Goal: Information Seeking & Learning: Learn about a topic

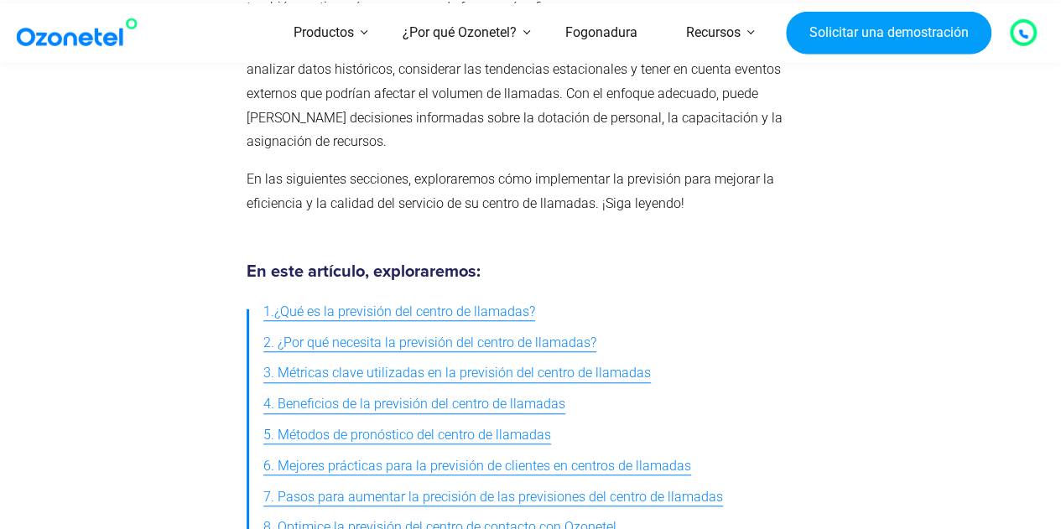
scroll to position [587, 0]
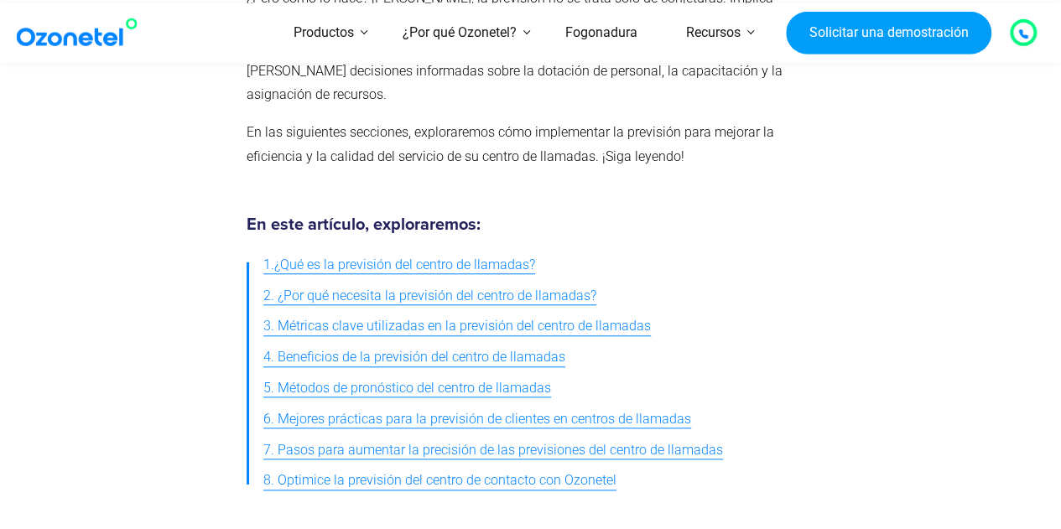
click at [502, 318] on font "3. Métricas clave utilizadas en la previsión del centro de llamadas" at bounding box center [456, 326] width 387 height 16
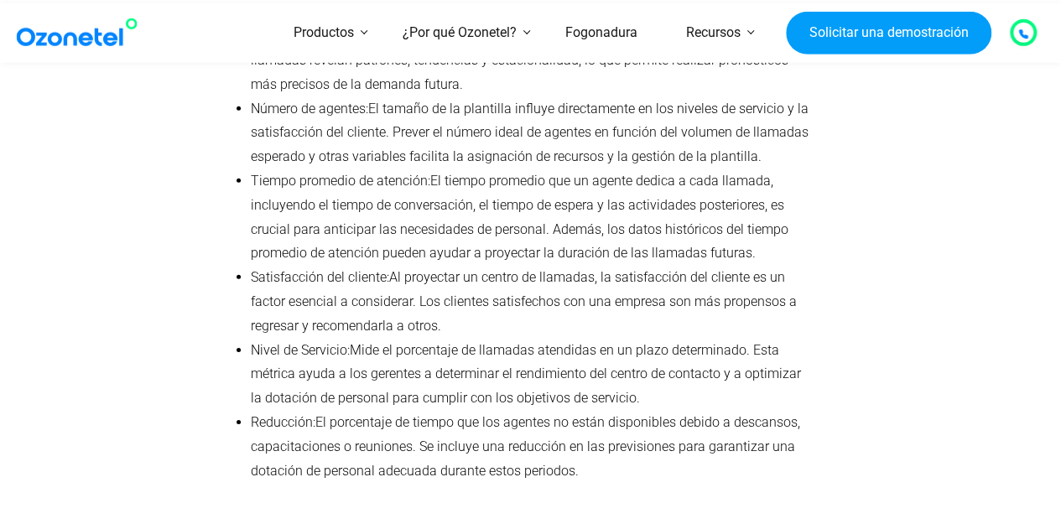
scroll to position [2392, 0]
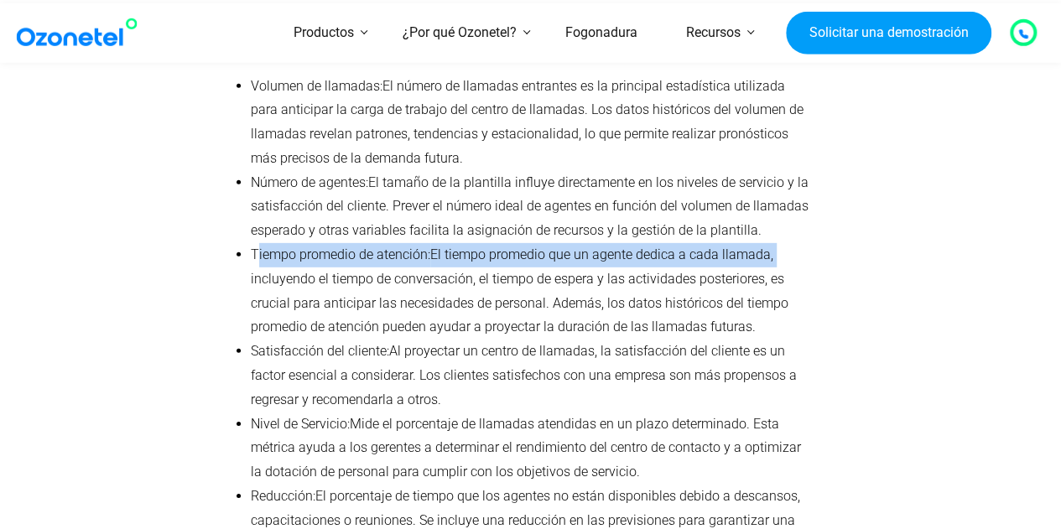
drag, startPoint x: 259, startPoint y: 225, endPoint x: 798, endPoint y: 237, distance: 539.2
click at [798, 243] on li "Tiempo promedio de atención: El tiempo promedio que un agente dedica a cada lla…" at bounding box center [530, 291] width 558 height 96
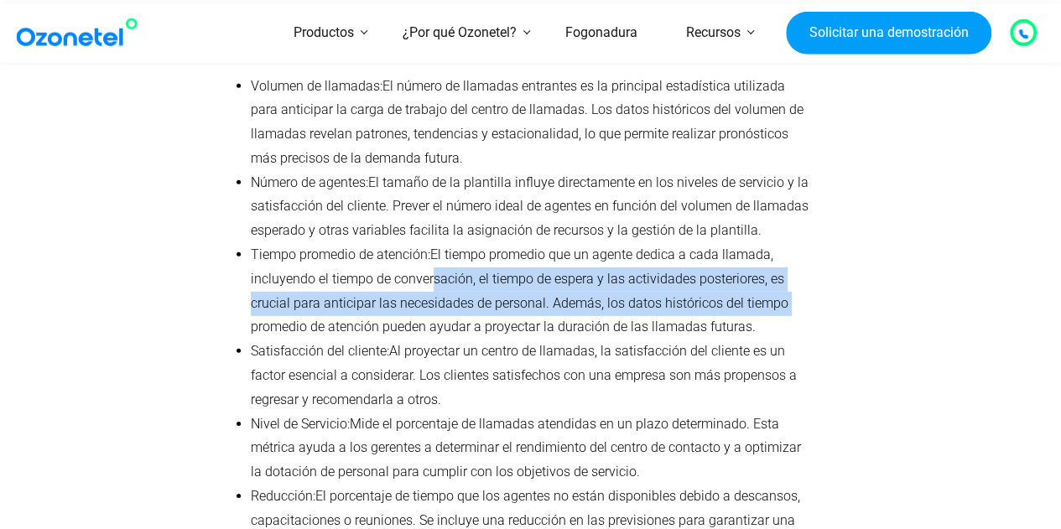
drag, startPoint x: 425, startPoint y: 265, endPoint x: 786, endPoint y: 282, distance: 361.7
click at [786, 282] on li "Tiempo promedio de atención: El tiempo promedio que un agente dedica a cada lla…" at bounding box center [530, 291] width 558 height 96
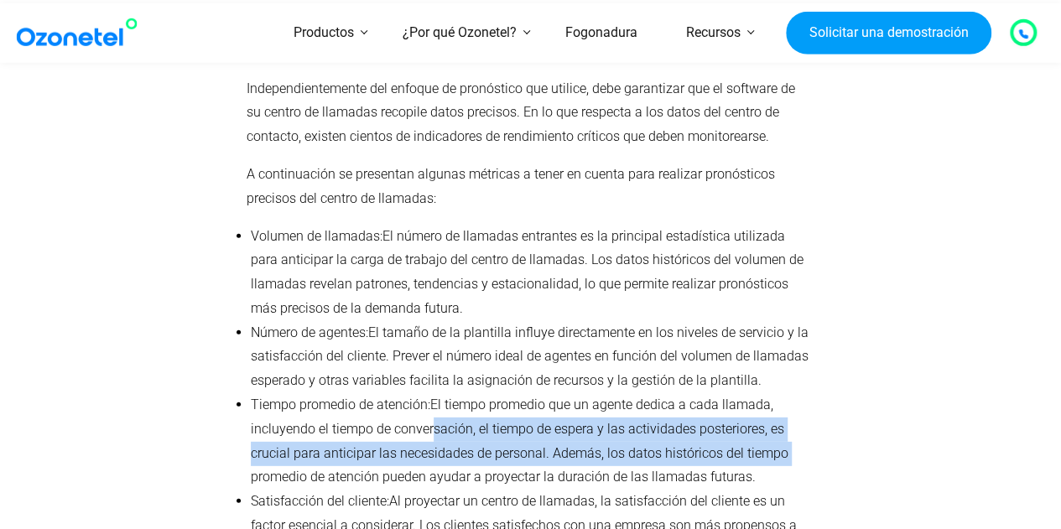
scroll to position [2056, 0]
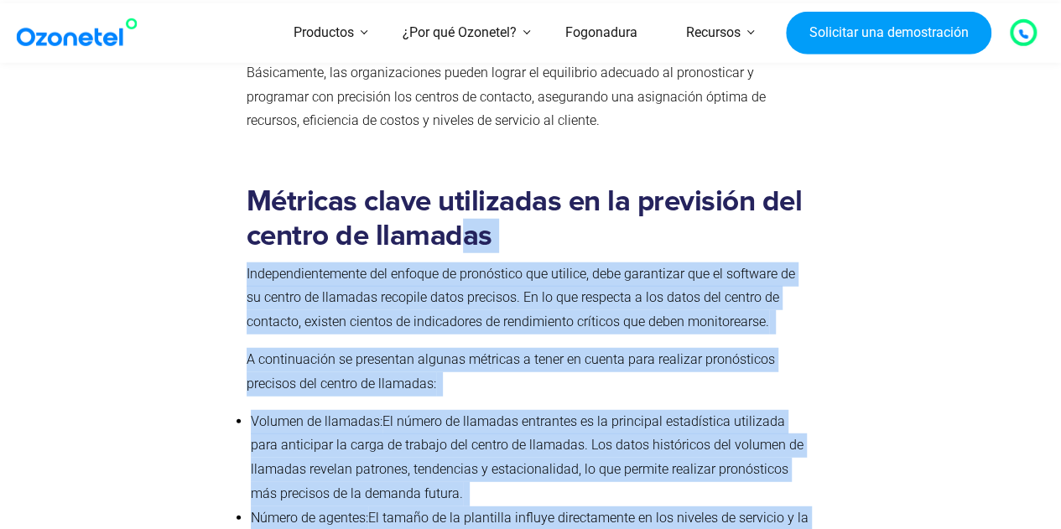
drag, startPoint x: 464, startPoint y: 195, endPoint x: 1078, endPoint y: 195, distance: 614.5
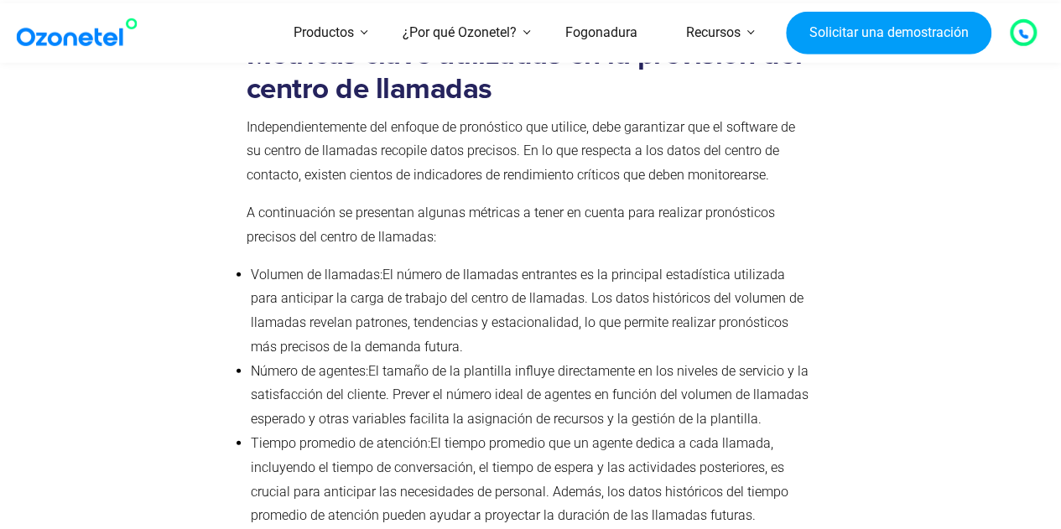
scroll to position [2224, 0]
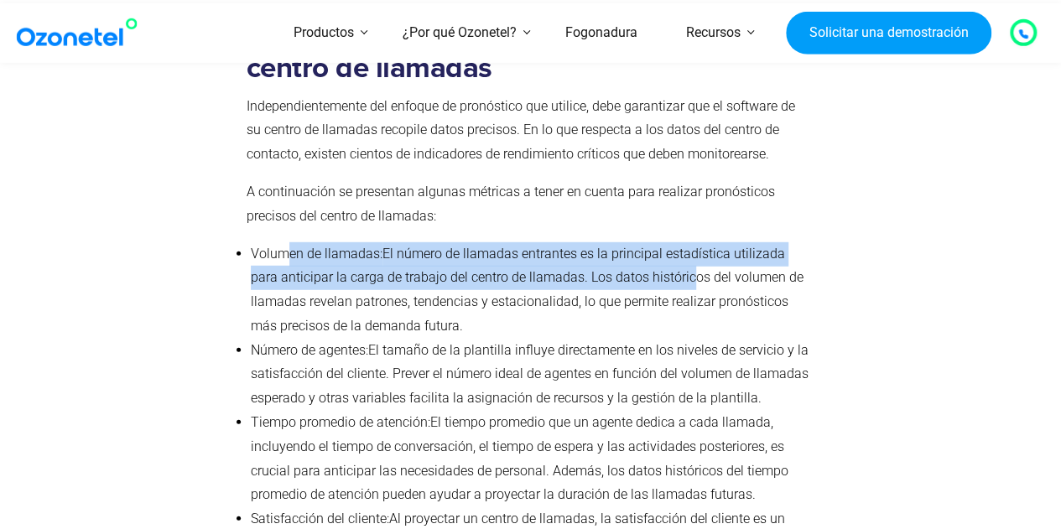
drag, startPoint x: 288, startPoint y: 236, endPoint x: 682, endPoint y: 262, distance: 394.8
click at [682, 262] on li "Volumen de llamadas: El número de llamadas entrantes es la principal estadístic…" at bounding box center [530, 290] width 558 height 96
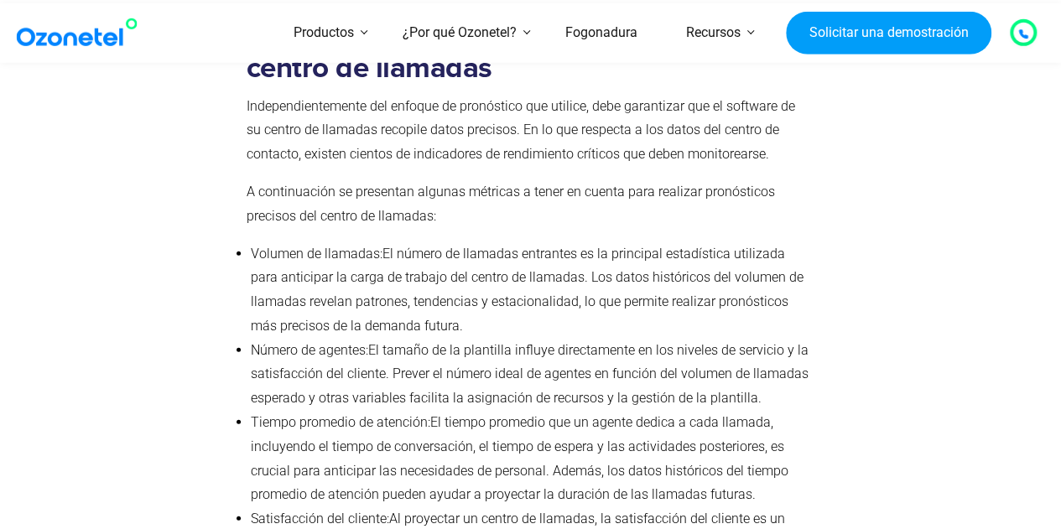
click at [679, 304] on li "Volumen de llamadas: El número de llamadas entrantes es la principal estadístic…" at bounding box center [530, 290] width 558 height 96
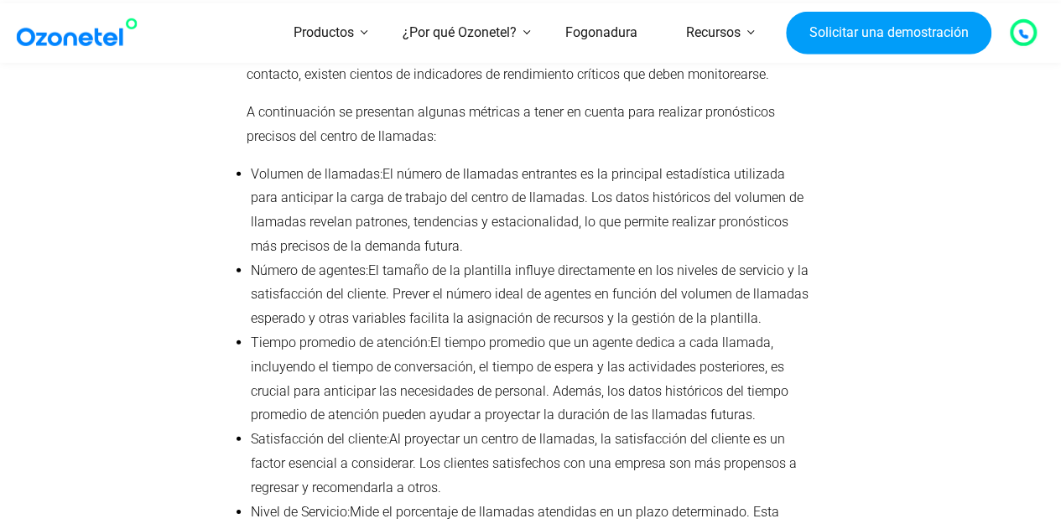
scroll to position [2392, 0]
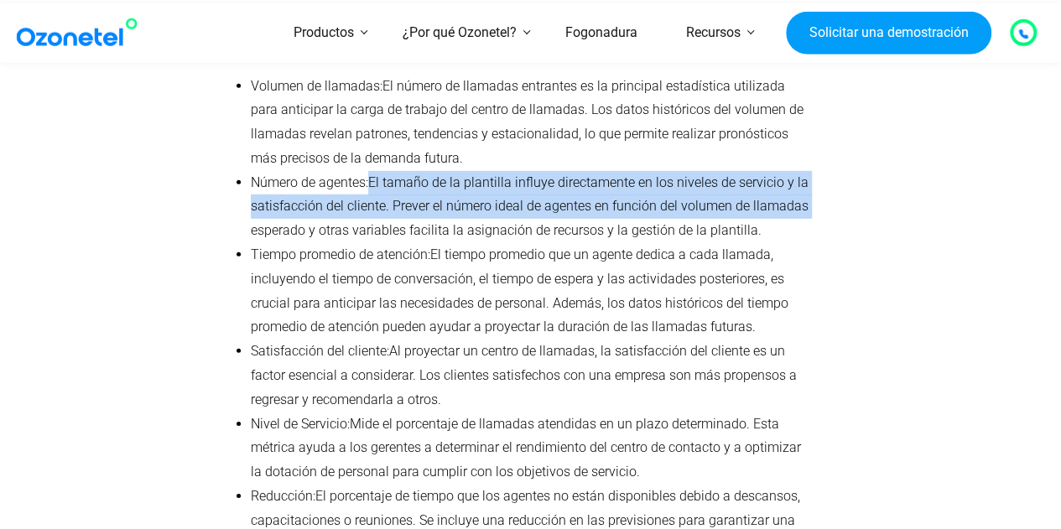
drag, startPoint x: 370, startPoint y: 161, endPoint x: 803, endPoint y: 187, distance: 434.2
click at [803, 187] on li "Número de agentes: El tamaño de la plantilla influye directamente en los nivele…" at bounding box center [530, 207] width 558 height 72
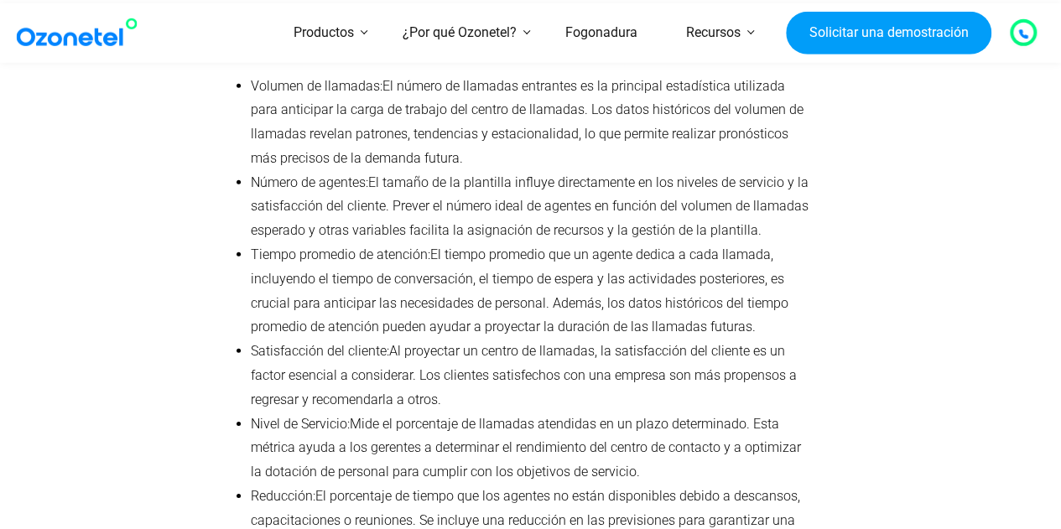
click at [858, 214] on div at bounding box center [899, 208] width 164 height 742
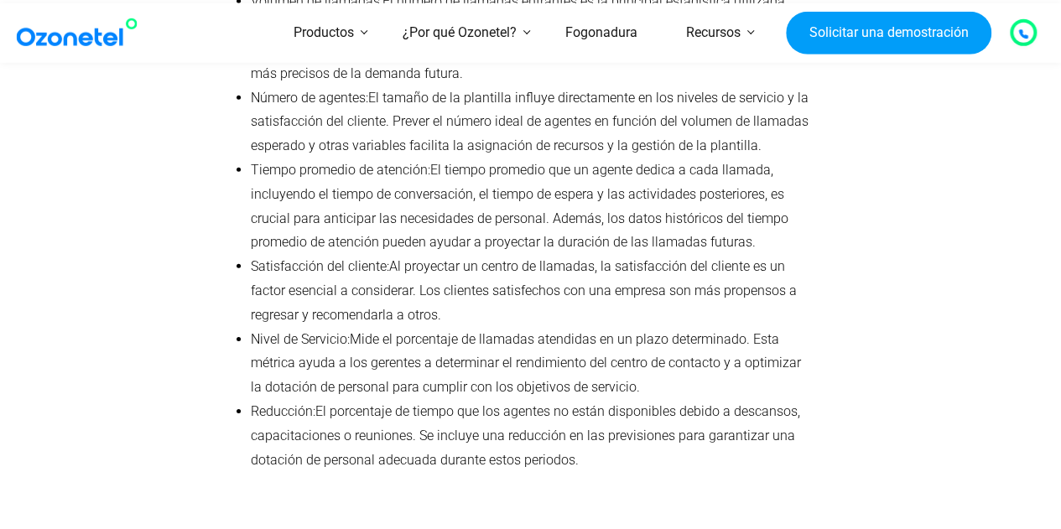
scroll to position [2560, 0]
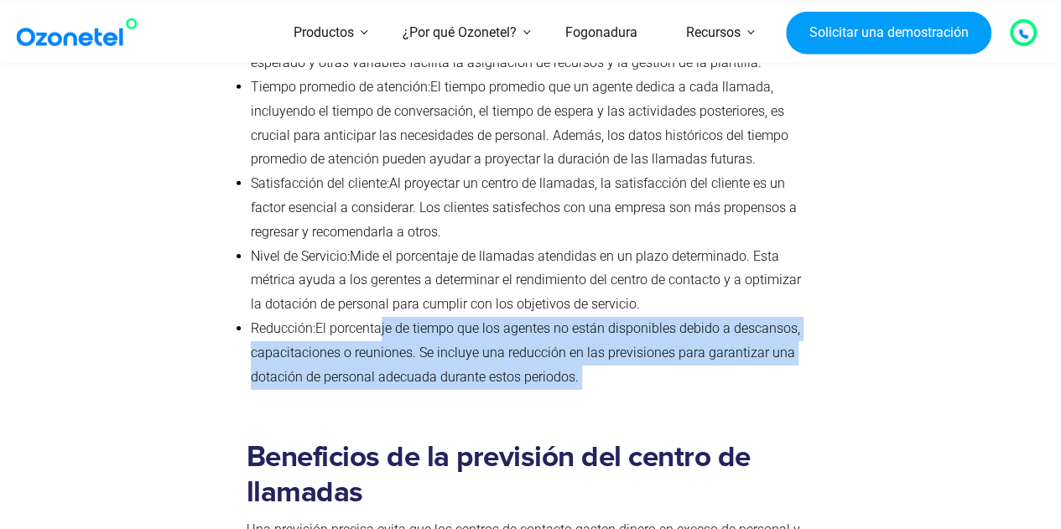
drag, startPoint x: 379, startPoint y: 298, endPoint x: 832, endPoint y: 320, distance: 453.3
click at [832, 320] on div "Métricas clave utilizadas en la previsión del centro de llamadas Independientem…" at bounding box center [531, 40] width 914 height 742
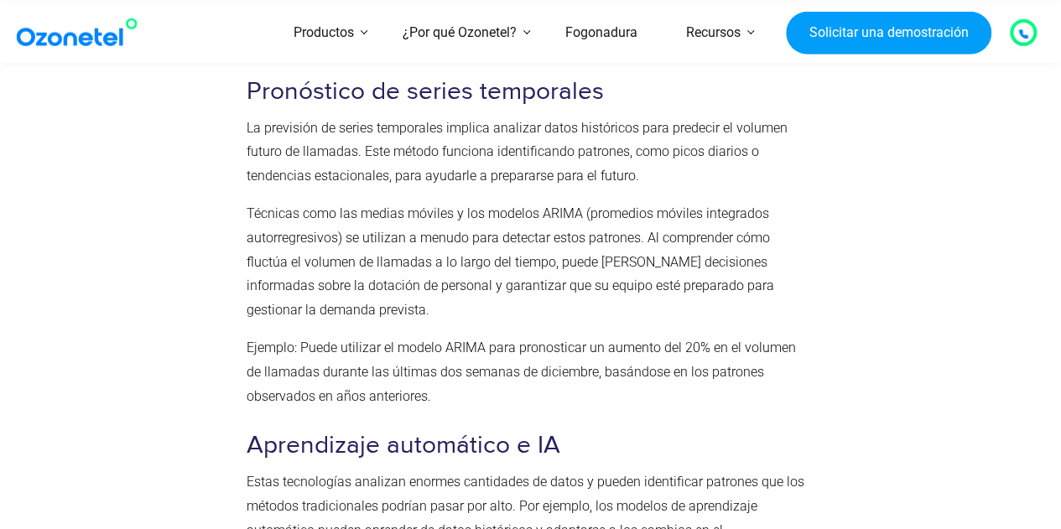
scroll to position [3649, 0]
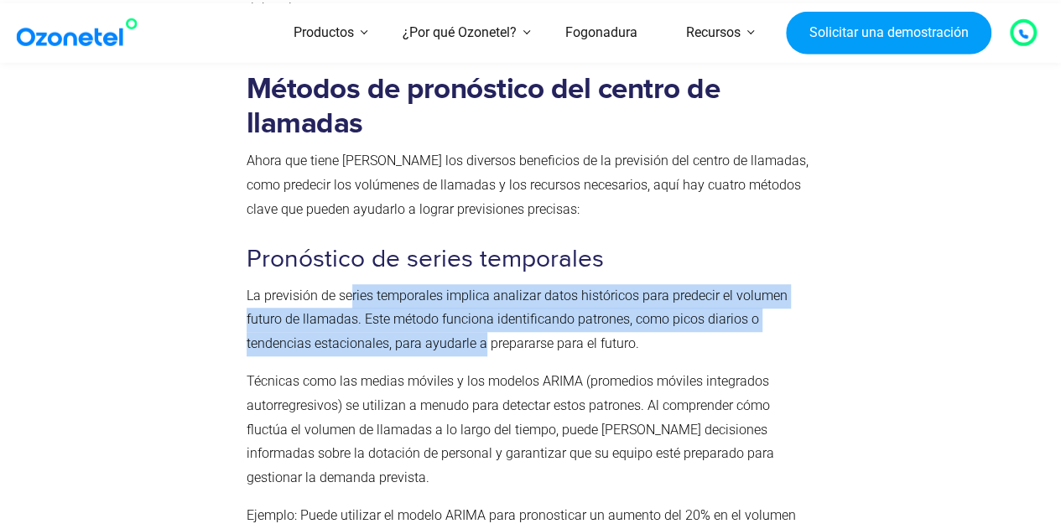
drag, startPoint x: 349, startPoint y: 236, endPoint x: 480, endPoint y: 284, distance: 139.5
click at [480, 284] on p "La previsión de series temporales implica analizar datos históricos para predec…" at bounding box center [527, 320] width 562 height 72
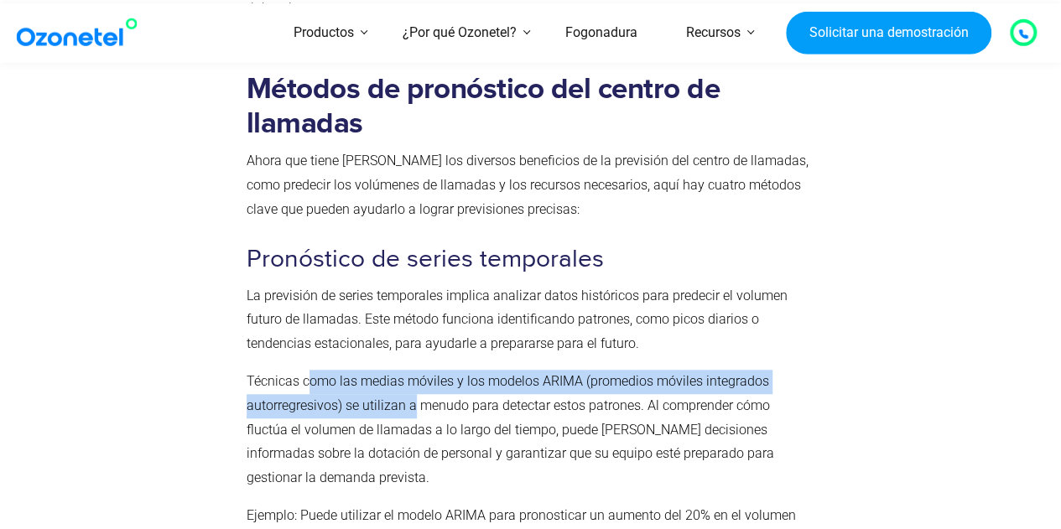
drag, startPoint x: 330, startPoint y: 331, endPoint x: 414, endPoint y: 365, distance: 90.3
click at [414, 370] on p "Técnicas como las medias móviles y los modelos ARIMA (promedios móviles integra…" at bounding box center [527, 430] width 562 height 121
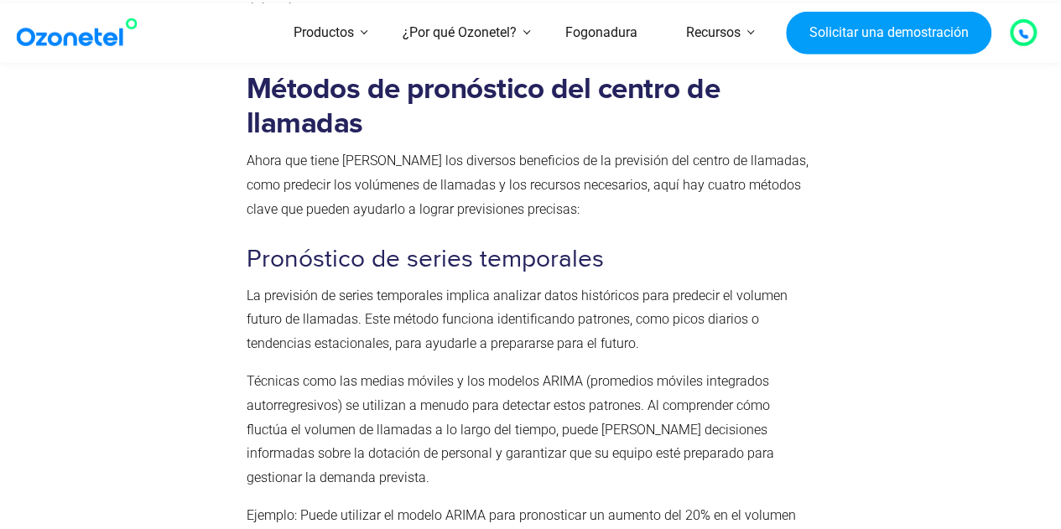
click at [419, 382] on font "Técnicas como las medias móviles y los modelos ARIMA (promedios móviles integra…" at bounding box center [509, 429] width 527 height 112
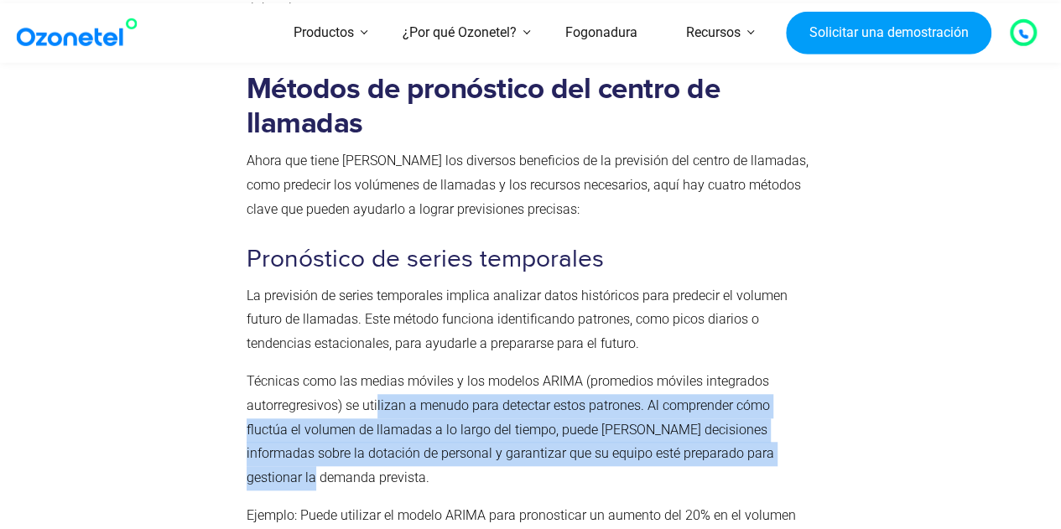
drag, startPoint x: 377, startPoint y: 360, endPoint x: 810, endPoint y: 405, distance: 435.0
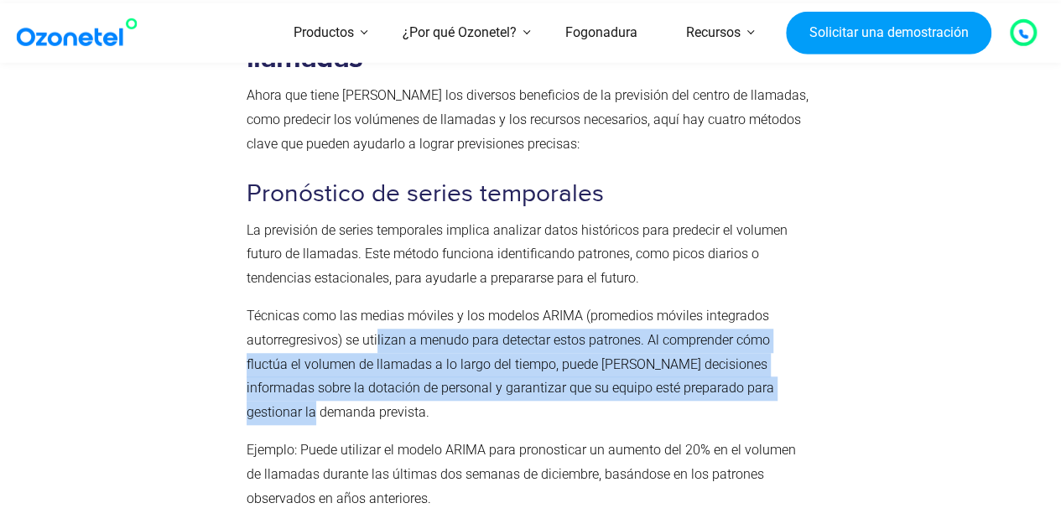
scroll to position [3817, 0]
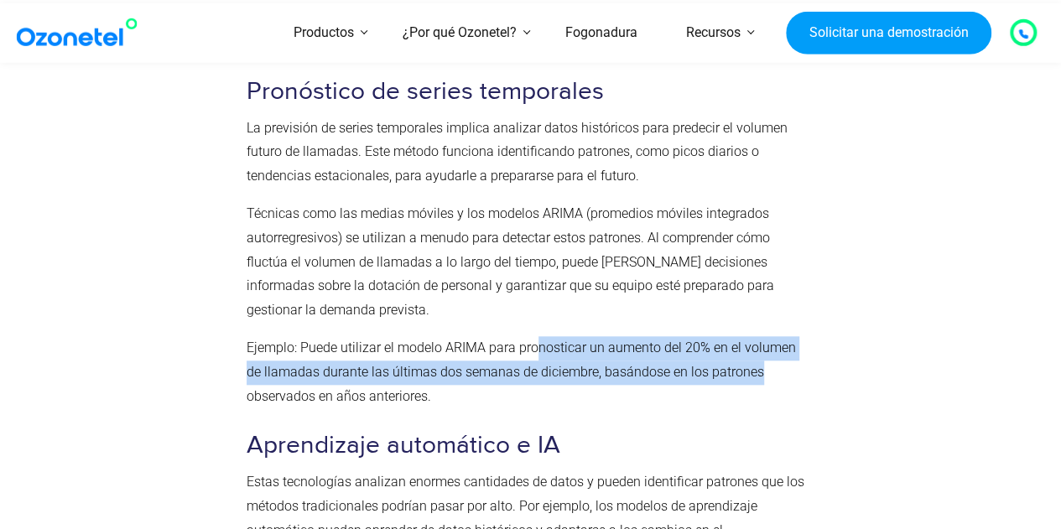
drag, startPoint x: 534, startPoint y: 291, endPoint x: 786, endPoint y: 321, distance: 254.1
click at [786, 336] on p "Ejemplo: Puede utilizar el modelo ARIMA para pronosticar un aumento del 20% en …" at bounding box center [527, 372] width 562 height 72
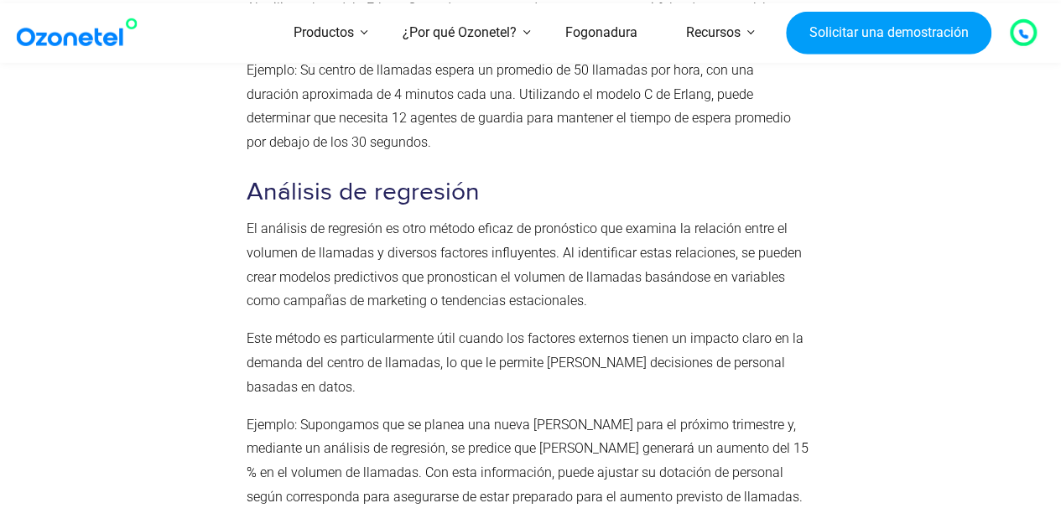
scroll to position [5075, 0]
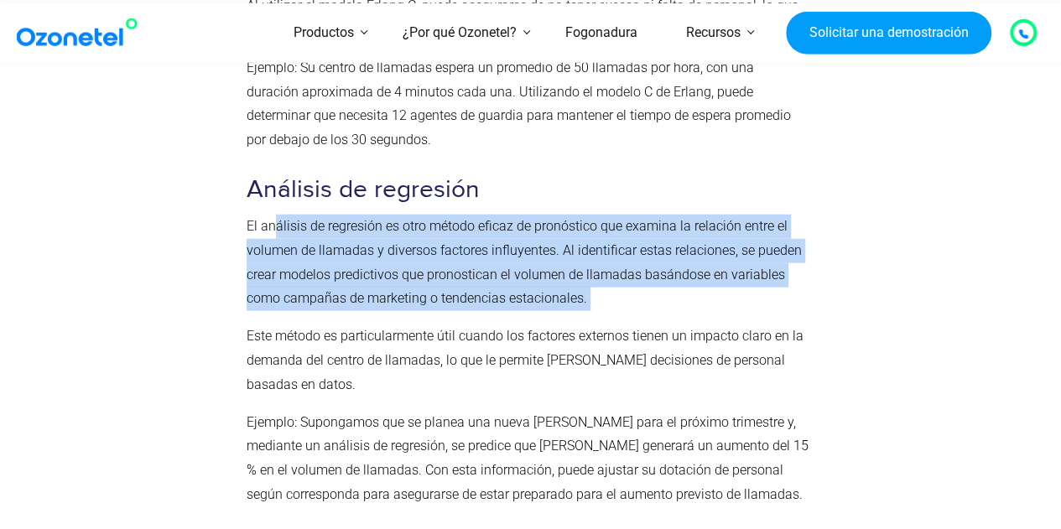
drag, startPoint x: 277, startPoint y: 155, endPoint x: 691, endPoint y: 229, distance: 419.8
click at [691, 229] on p "El análisis de regresión es otro método eficaz de pronóstico que examina la rel…" at bounding box center [527, 263] width 562 height 96
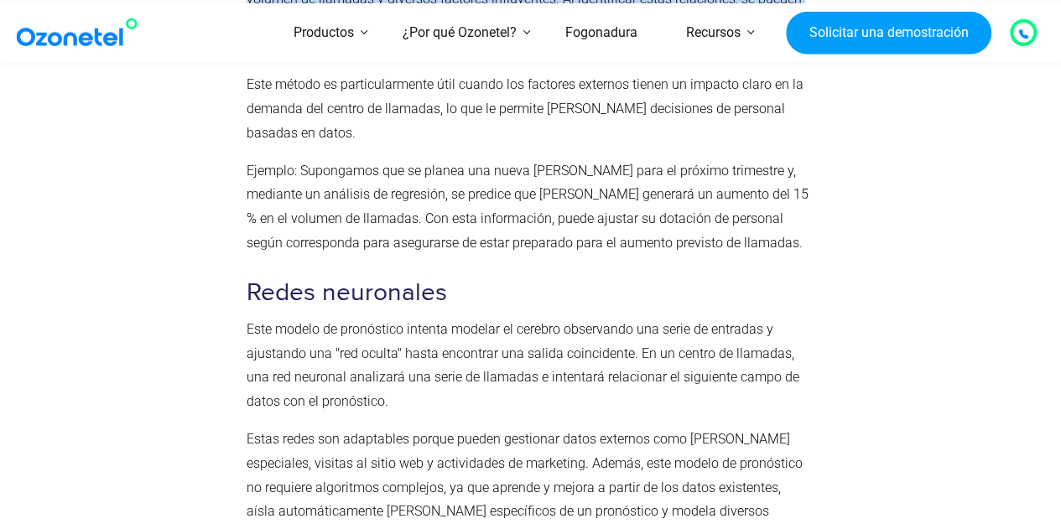
scroll to position [5829, 0]
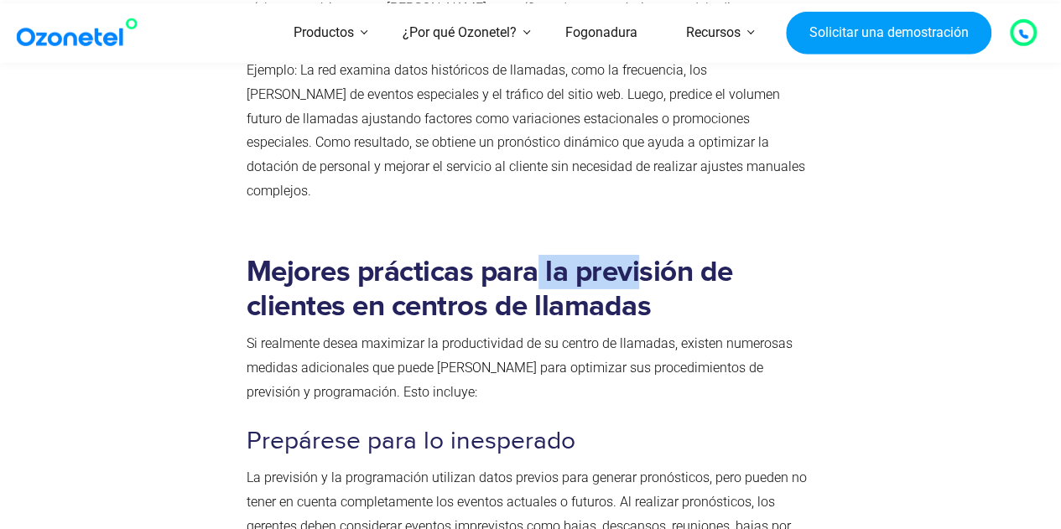
drag, startPoint x: 541, startPoint y: 162, endPoint x: 431, endPoint y: 182, distance: 111.7
click at [640, 257] on font "Mejores prácticas para la previsión de clientes en centros de llamadas" at bounding box center [489, 289] width 486 height 64
drag, startPoint x: 257, startPoint y: 202, endPoint x: 642, endPoint y: 189, distance: 385.0
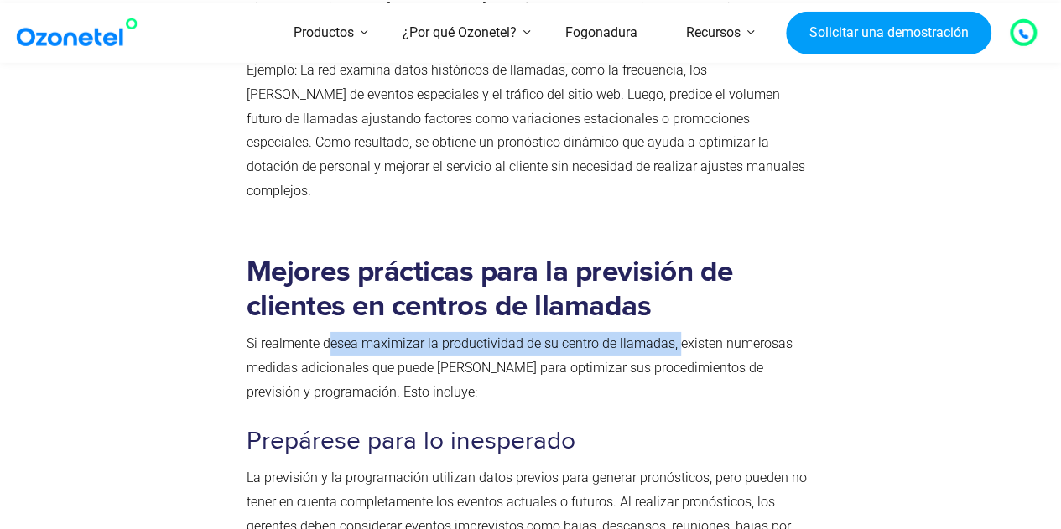
drag, startPoint x: 328, startPoint y: 219, endPoint x: 674, endPoint y: 215, distance: 346.3
click at [674, 335] on font "Si realmente desea maximizar la productividad de su centro de llamadas, existen…" at bounding box center [519, 367] width 546 height 65
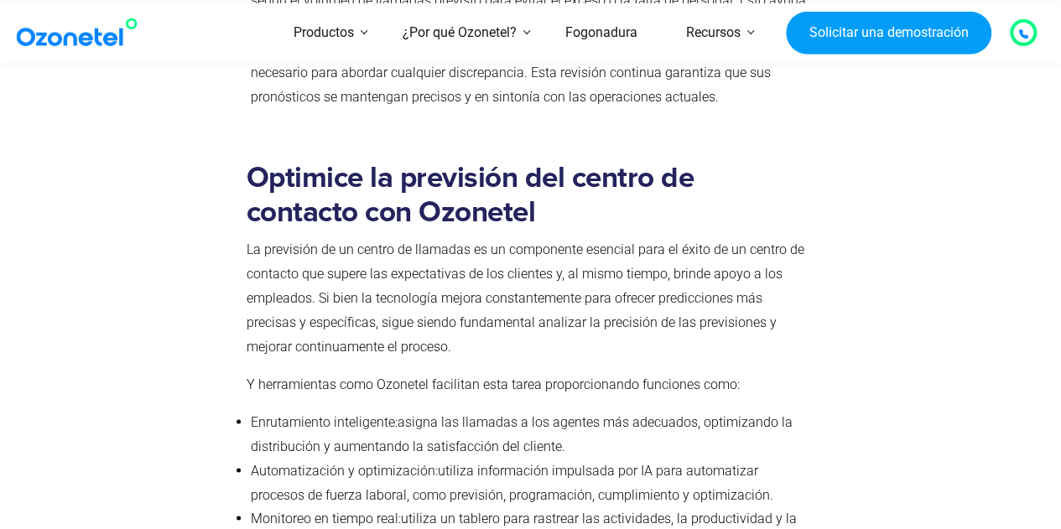
scroll to position [7590, 0]
